Goal: Task Accomplishment & Management: Manage account settings

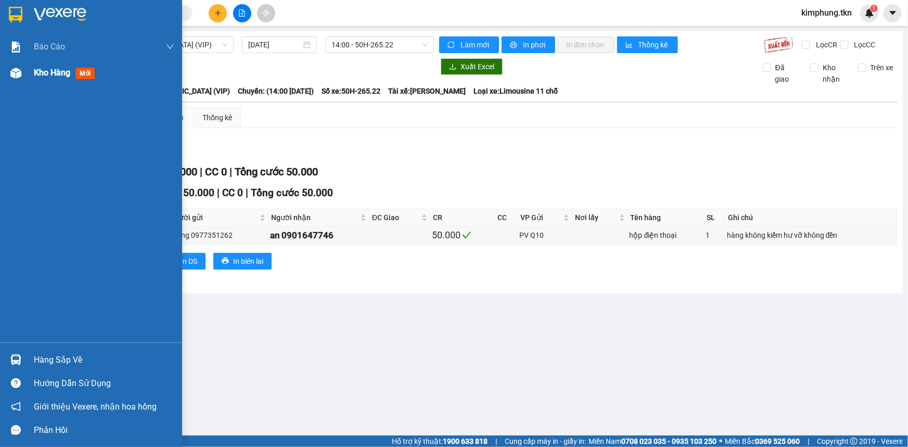
click at [52, 71] on span "Kho hàng" at bounding box center [52, 73] width 36 height 10
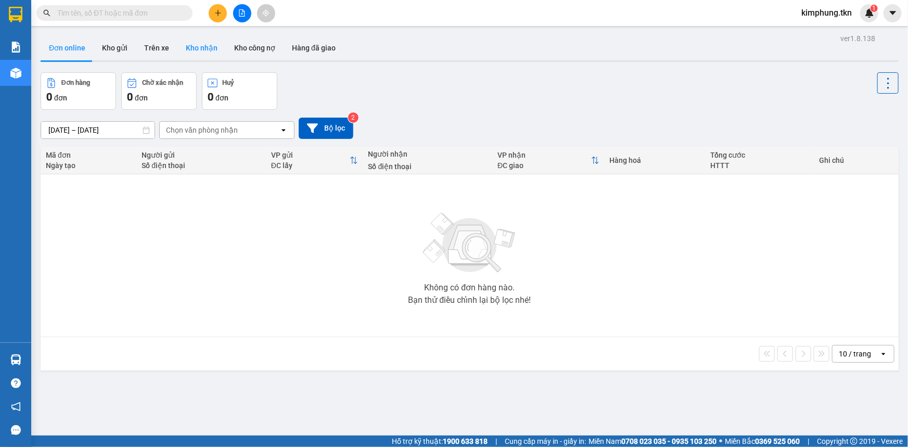
click at [205, 47] on button "Kho nhận" at bounding box center [201, 47] width 48 height 25
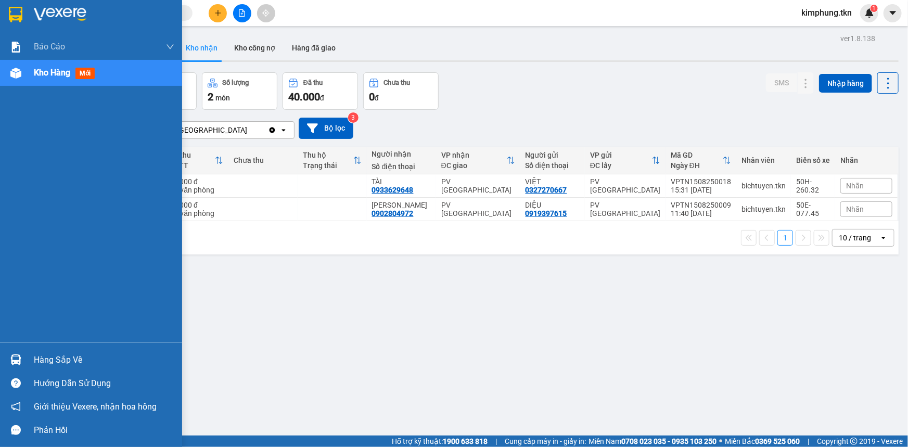
click at [45, 361] on div "Hàng sắp về" at bounding box center [104, 360] width 140 height 16
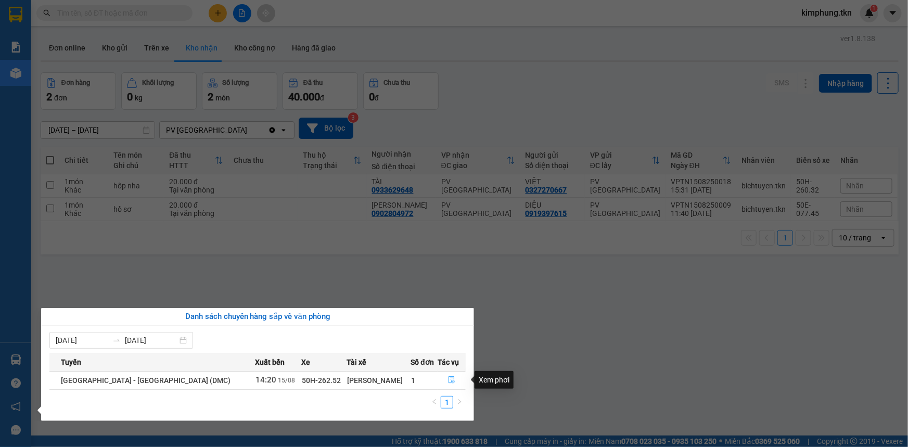
click at [451, 382] on icon "file-done" at bounding box center [451, 379] width 7 height 7
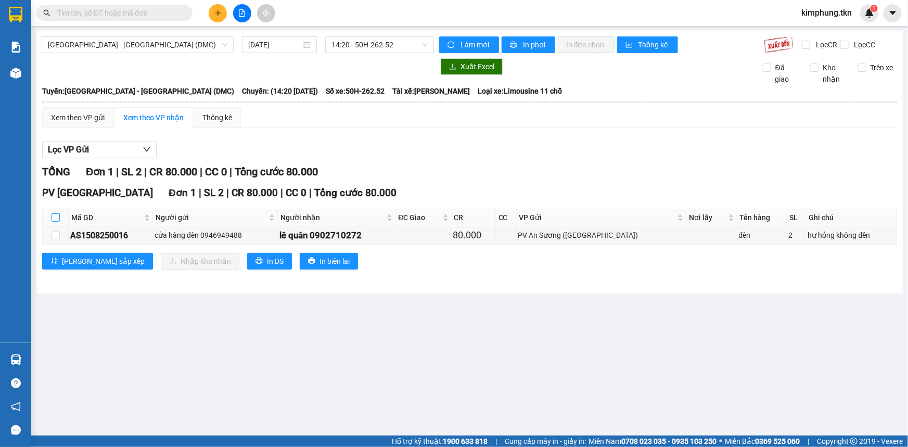
click at [54, 216] on input "checkbox" at bounding box center [56, 217] width 8 height 8
checkbox input "true"
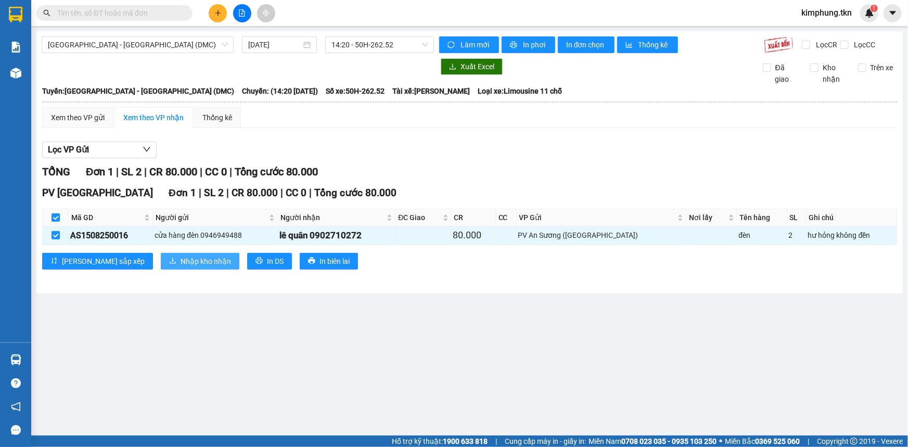
click at [181, 256] on span "Nhập kho nhận" at bounding box center [206, 260] width 50 height 11
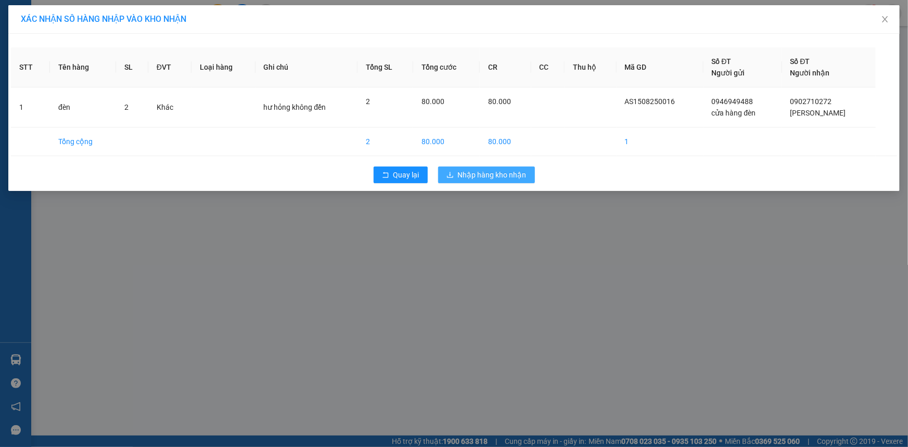
click at [508, 168] on button "Nhập hàng kho nhận" at bounding box center [486, 174] width 97 height 17
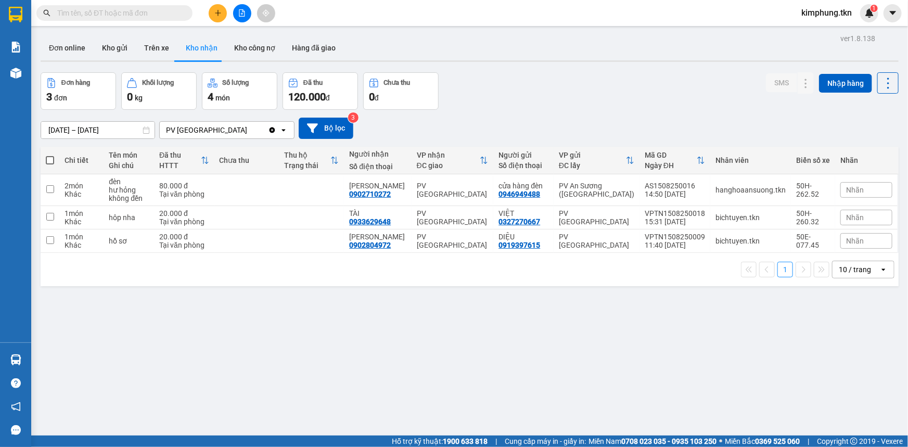
click at [52, 158] on span at bounding box center [50, 160] width 8 height 8
click at [50, 155] on input "checkbox" at bounding box center [50, 155] width 0 height 0
checkbox input "true"
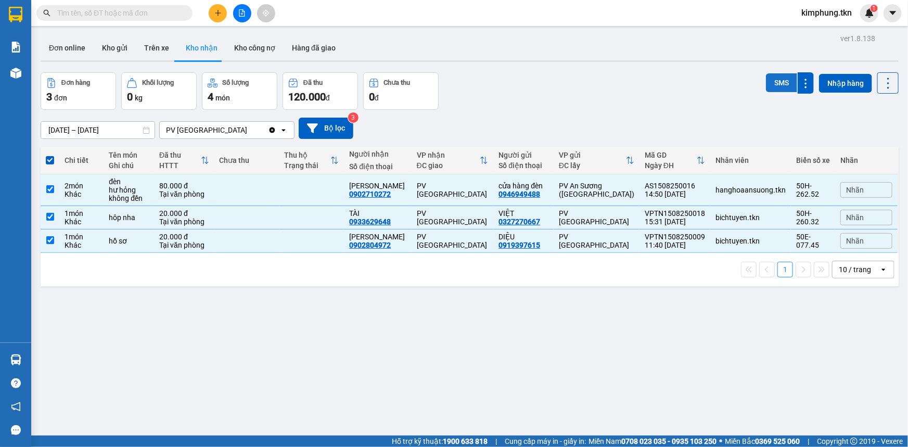
click at [775, 84] on button "SMS" at bounding box center [781, 82] width 31 height 19
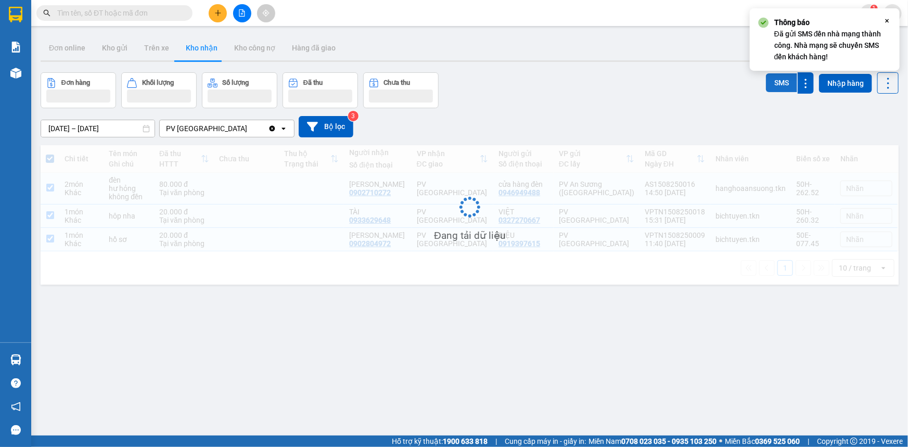
click at [775, 84] on button "SMS" at bounding box center [781, 82] width 31 height 19
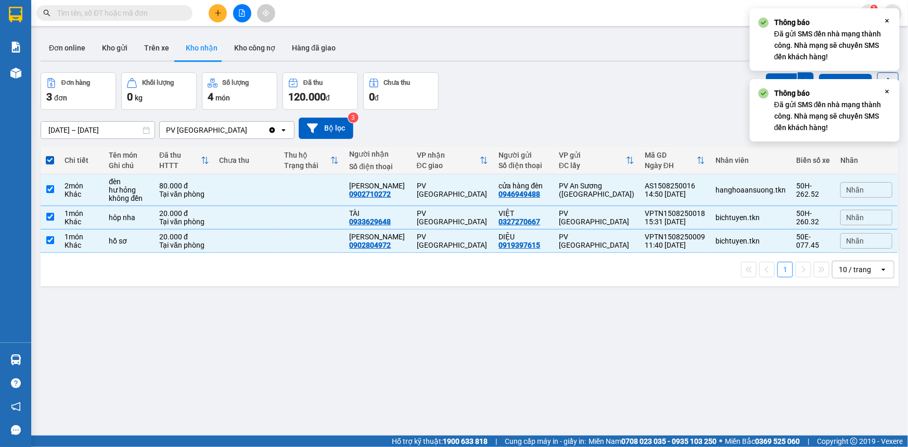
click at [885, 90] on icon at bounding box center [887, 92] width 4 height 4
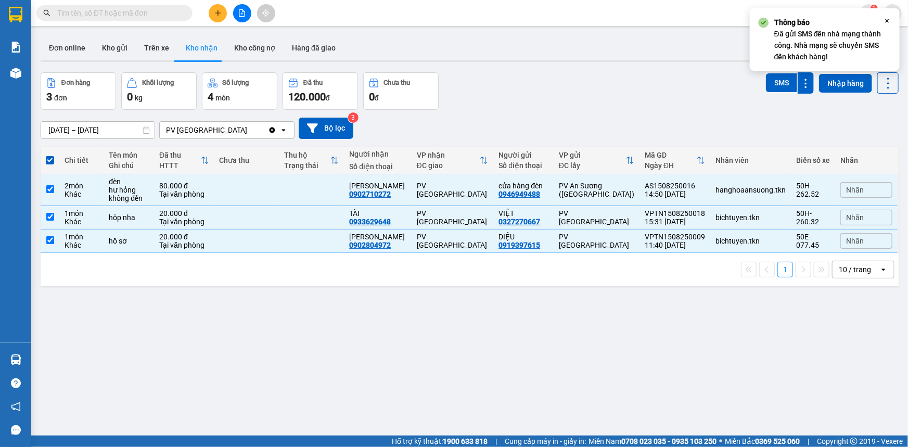
click at [889, 23] on icon "Close" at bounding box center [887, 21] width 8 height 8
